Goal: Find specific page/section: Find specific page/section

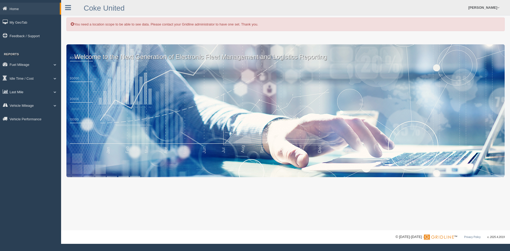
click at [24, 90] on link "Last Mile" at bounding box center [30, 92] width 61 height 12
click at [27, 102] on link "Planned Vs Actual" at bounding box center [35, 104] width 50 height 10
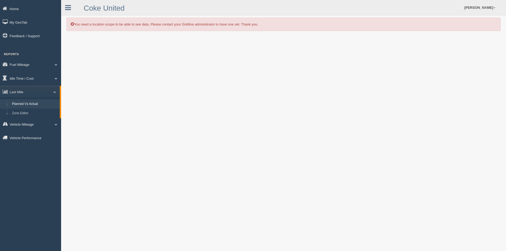
click at [253, 5] on form "Dan Eggeling Feedback/Support Log Off" at bounding box center [350, 7] width 311 height 15
click at [38, 181] on div "Home My GeoTab Feedback / Support Reports Fuel Mileage Fuel Analysis Fuel Milea…" at bounding box center [30, 125] width 61 height 251
